Goal: Task Accomplishment & Management: Use online tool/utility

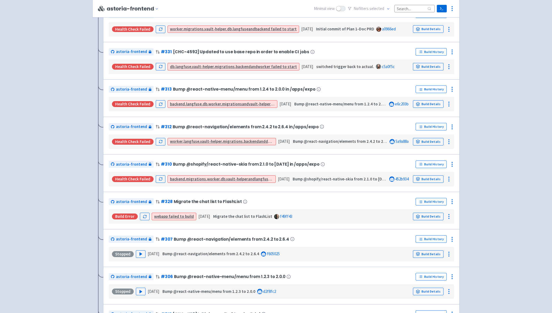
scroll to position [216, 0]
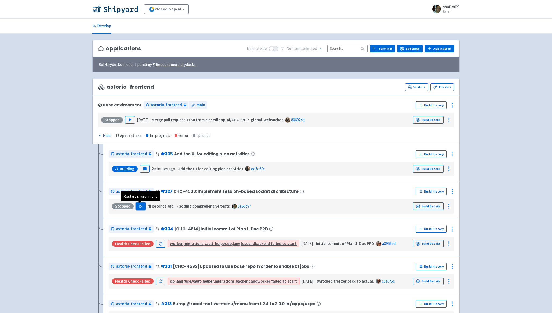
click at [140, 207] on polygon "button" at bounding box center [141, 206] width 2 height 3
